Goal: Task Accomplishment & Management: Manage account settings

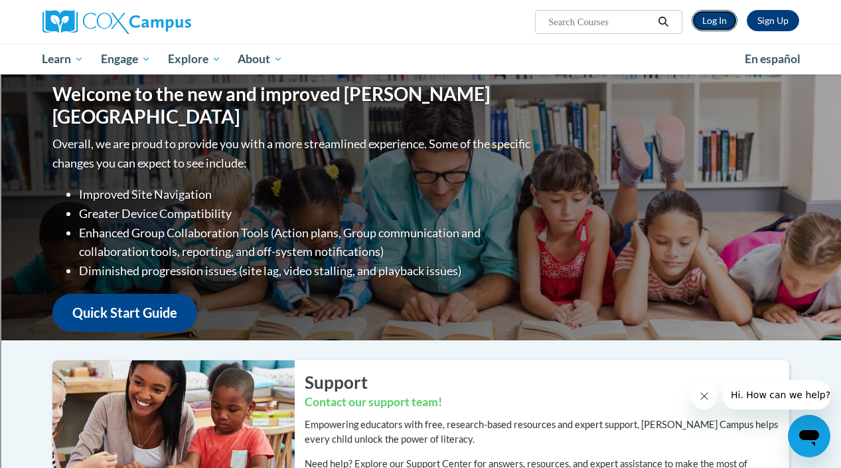
click at [713, 17] on link "Log In" at bounding box center [715, 20] width 46 height 21
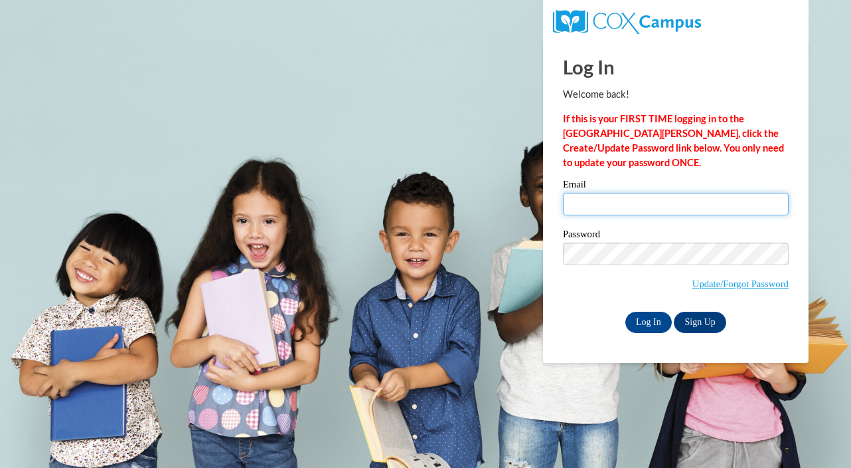
click at [635, 203] on input "Email" at bounding box center [676, 204] width 226 height 23
type input "sdlugolinski@independence.k12.oh.us"
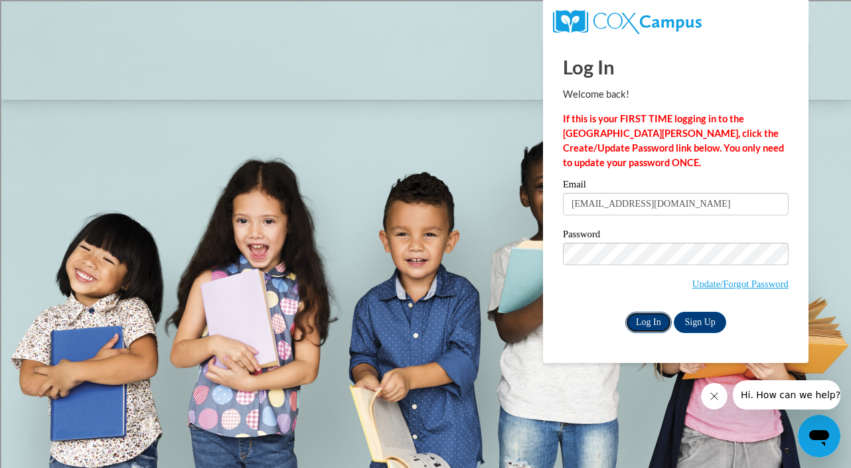
click at [654, 321] on input "Log In" at bounding box center [649, 321] width 46 height 21
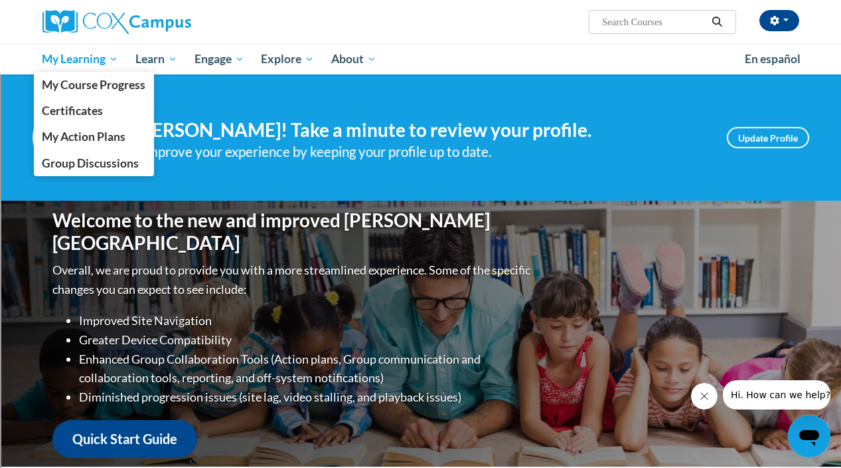
click at [59, 60] on span "My Learning" at bounding box center [80, 59] width 76 height 16
click at [64, 80] on span "My Course Progress" at bounding box center [94, 85] width 104 height 14
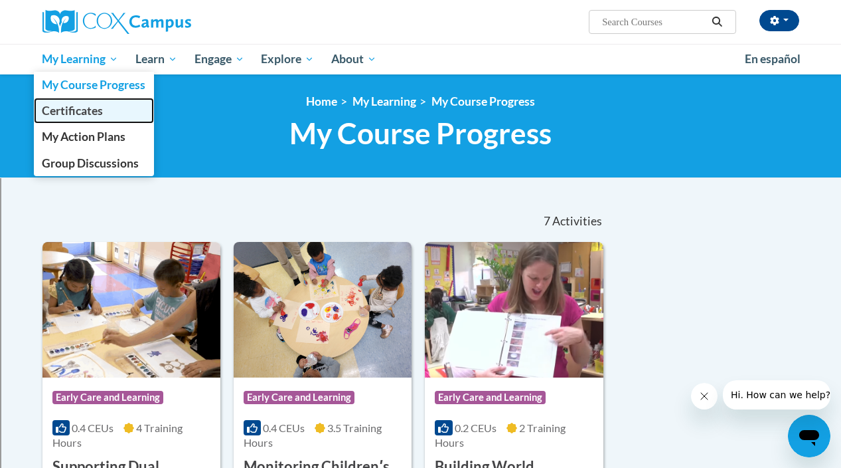
click at [68, 112] on span "Certificates" at bounding box center [72, 111] width 61 height 14
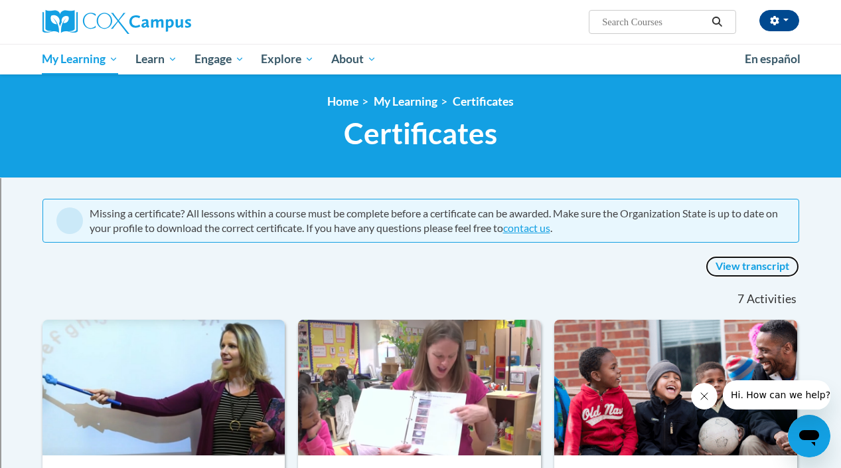
click at [768, 266] on link "View transcript" at bounding box center [753, 266] width 94 height 21
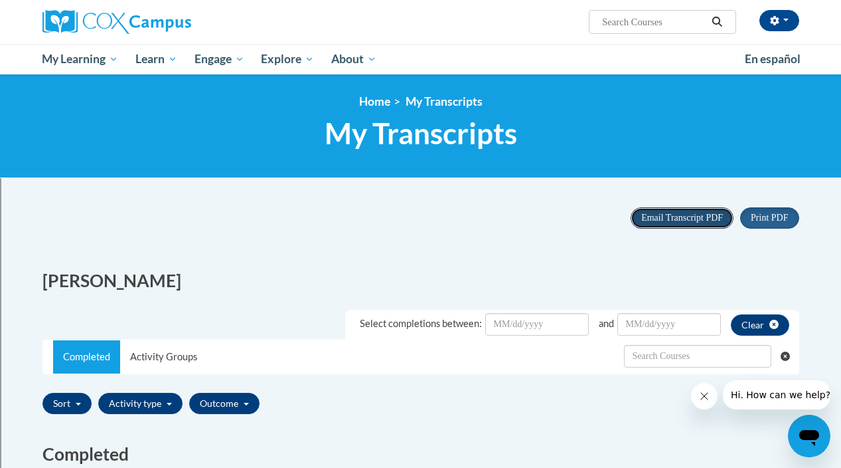
click at [676, 218] on span "Email Transcript PDF" at bounding box center [683, 218] width 82 height 10
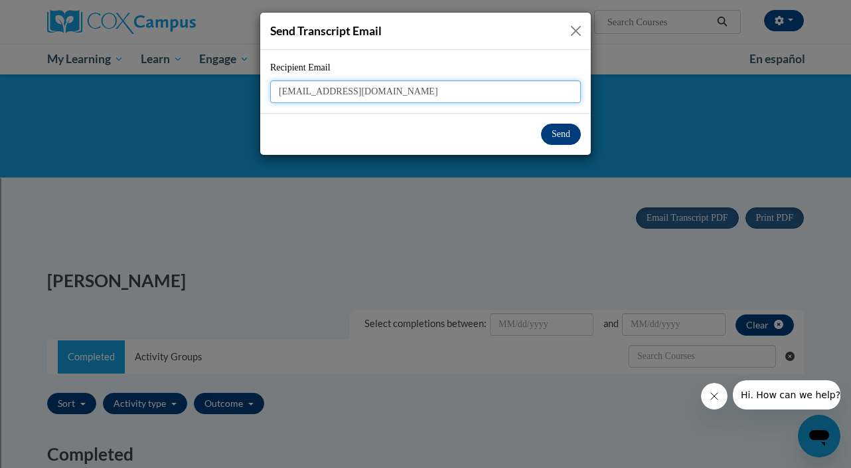
type input "sdlugolinski@independence.k12.oh.us"
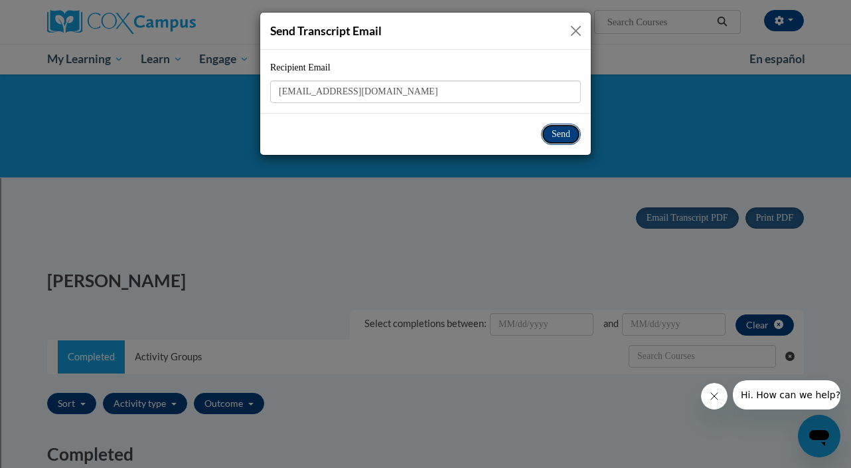
click at [558, 130] on button "Send" at bounding box center [561, 134] width 40 height 21
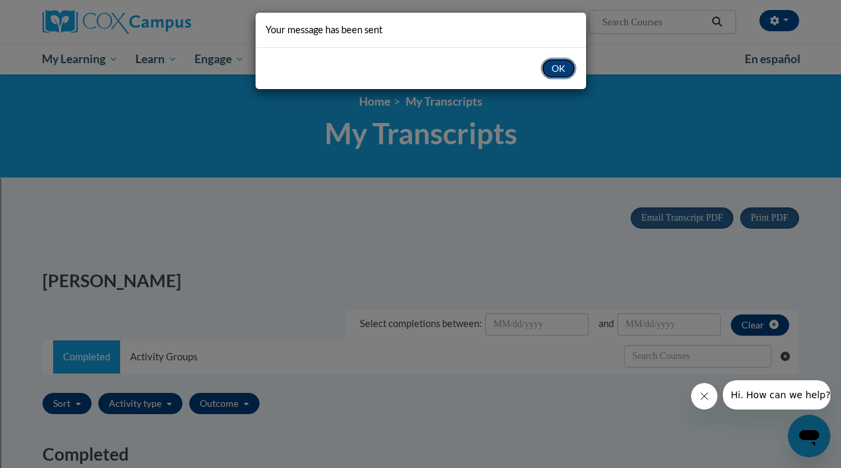
click at [553, 72] on button "OK" at bounding box center [558, 68] width 35 height 21
